Goal: Find specific page/section: Locate item on page

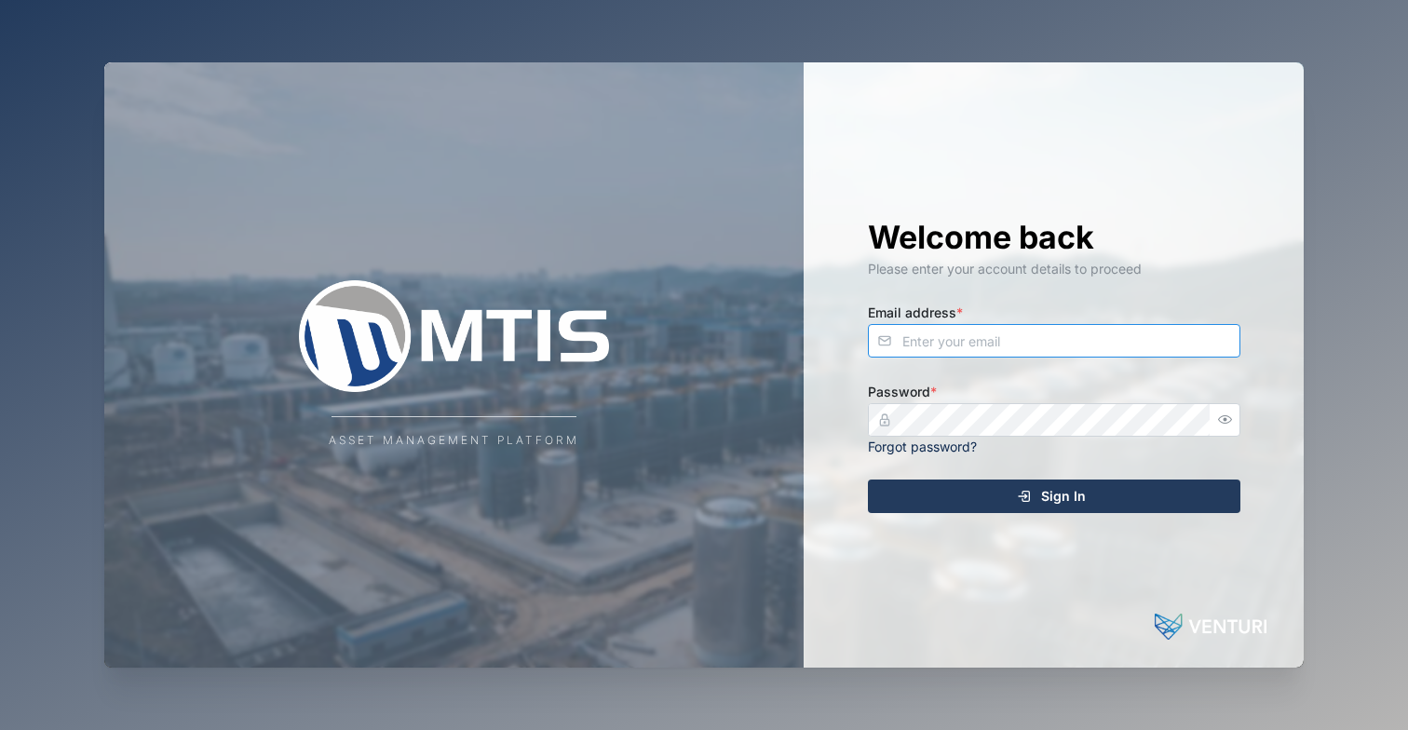
type input "[EMAIL_ADDRESS][DOMAIN_NAME]"
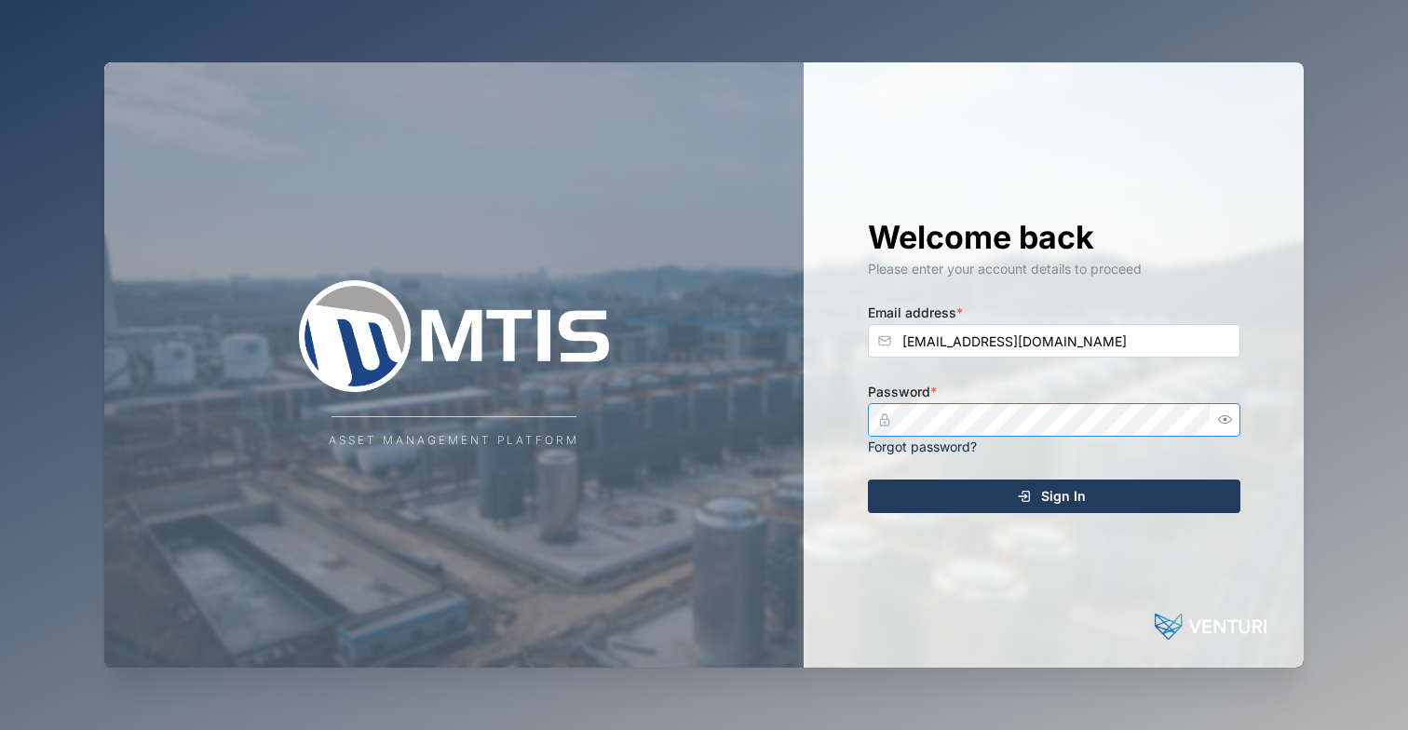
click at [1054, 495] on button "Sign In" at bounding box center [1054, 497] width 373 height 34
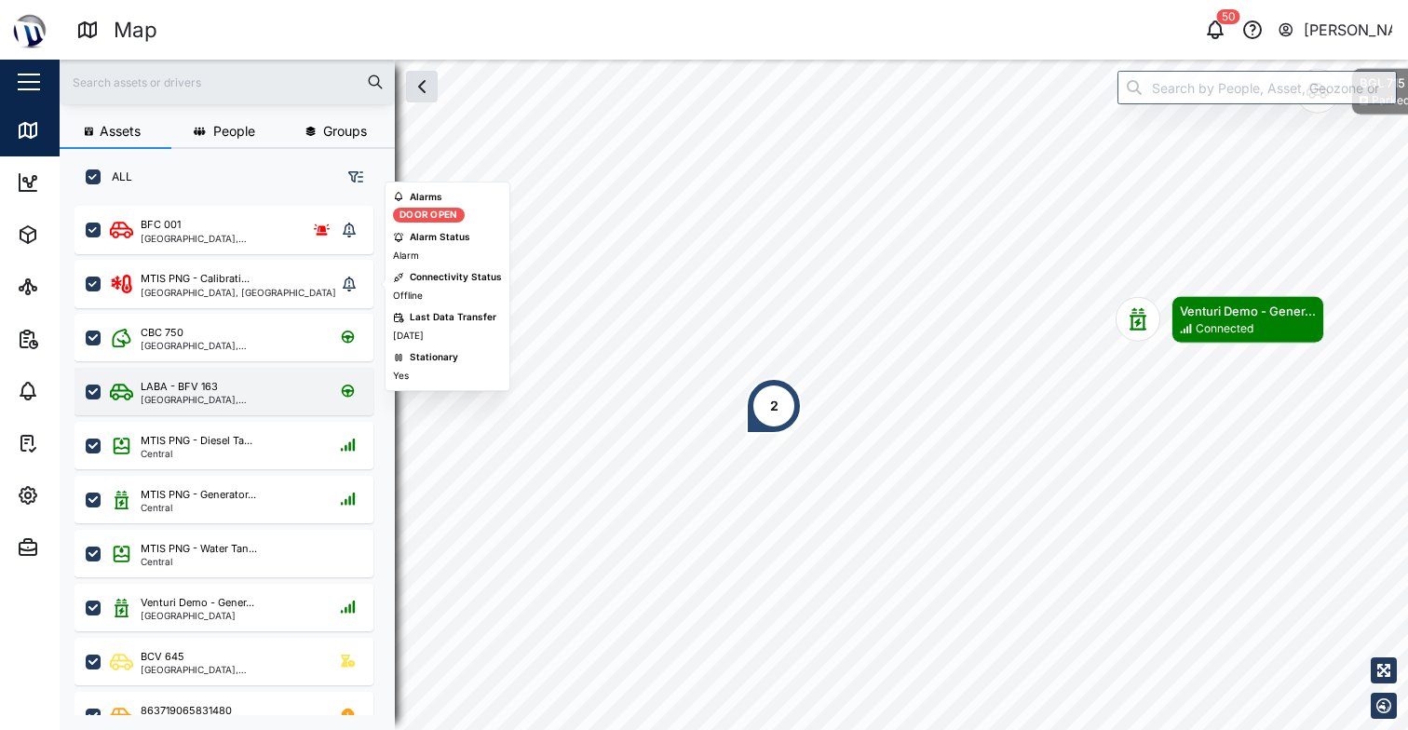
scroll to position [502, 292]
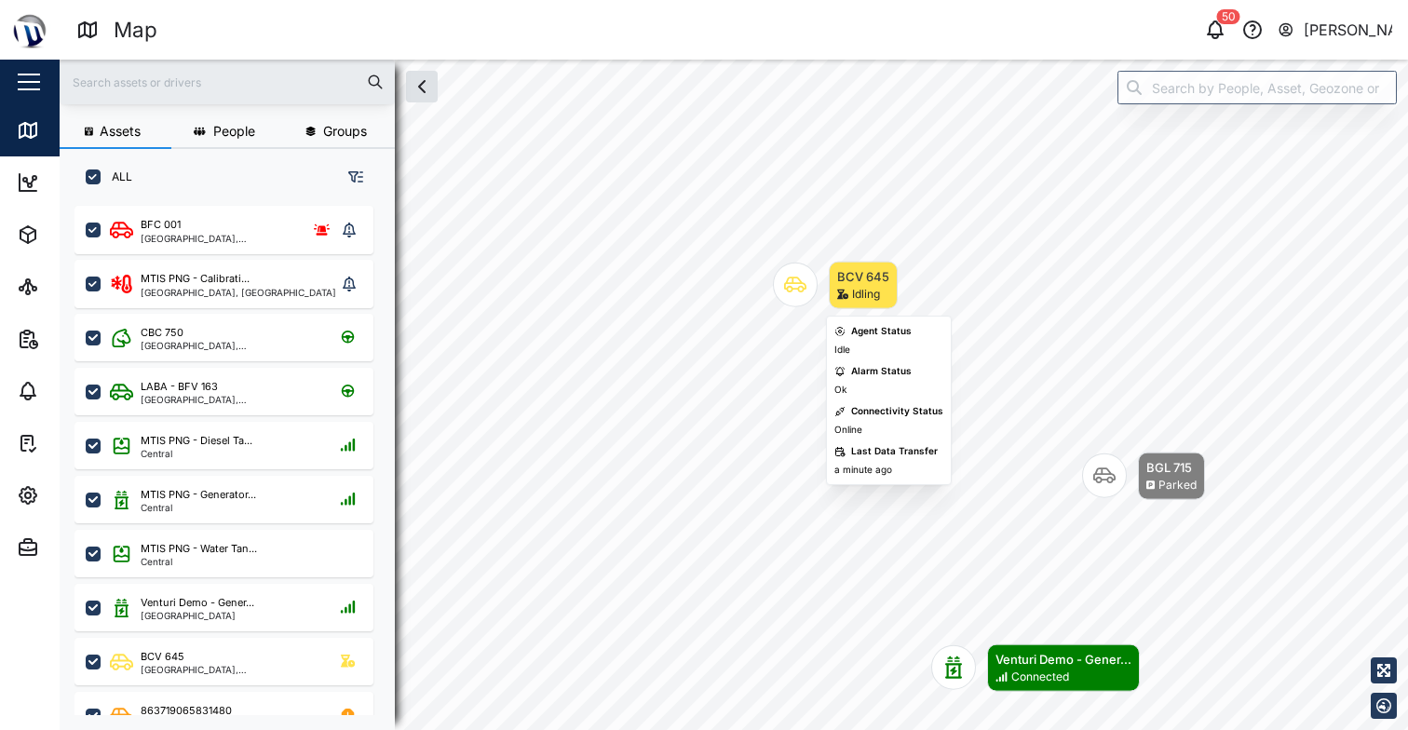
click at [820, 274] on div "BCV 645 Idling" at bounding box center [835, 286] width 125 height 48
